Goal: Task Accomplishment & Management: Complete application form

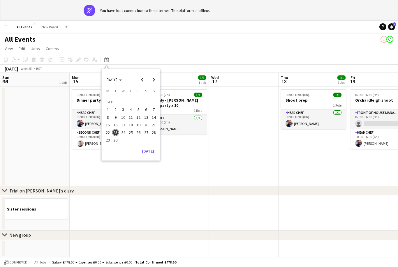
scroll to position [0, 197]
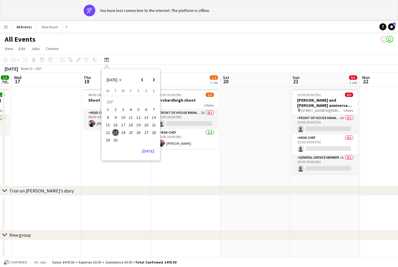
click at [152, 81] on span "Next month" at bounding box center [154, 80] width 12 height 12
click at [147, 120] on span "11" at bounding box center [146, 117] width 7 height 7
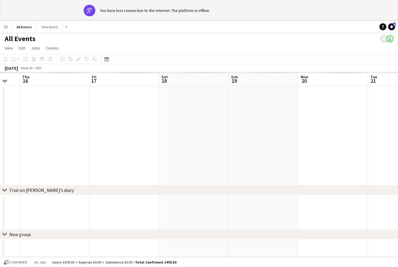
scroll to position [0, 0]
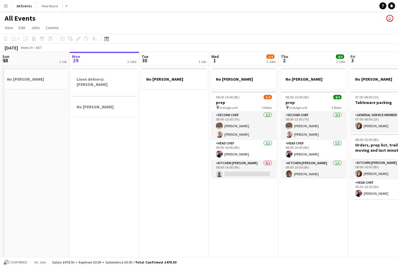
click at [109, 37] on div "Date picker" at bounding box center [106, 38] width 7 height 7
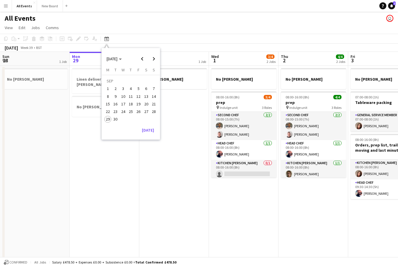
click at [153, 59] on span "Next month" at bounding box center [154, 59] width 12 height 12
click at [155, 105] on span "19" at bounding box center [153, 103] width 7 height 7
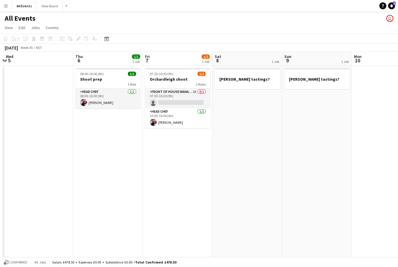
scroll to position [0, 212]
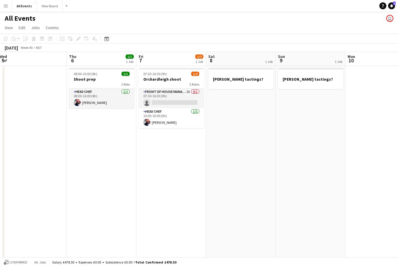
click at [320, 112] on app-date-cell "[PERSON_NAME] tastings?" at bounding box center [310, 204] width 70 height 277
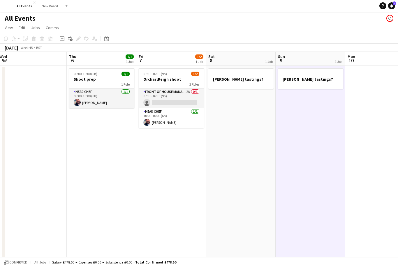
click at [61, 38] on icon "Add job" at bounding box center [62, 38] width 5 height 5
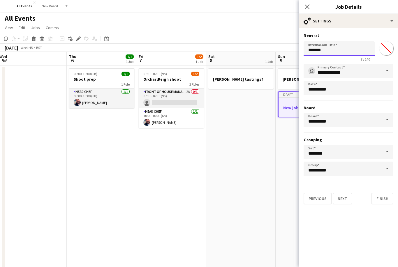
click at [340, 54] on input "*******" at bounding box center [338, 48] width 71 height 15
type input "*"
type input "**********"
click at [384, 202] on button "Finish" at bounding box center [382, 199] width 22 height 12
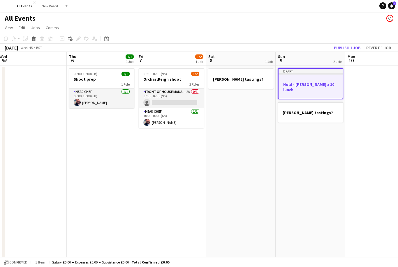
click at [347, 45] on button "Publish 1 job" at bounding box center [346, 48] width 31 height 8
